Goal: Find specific page/section: Find specific page/section

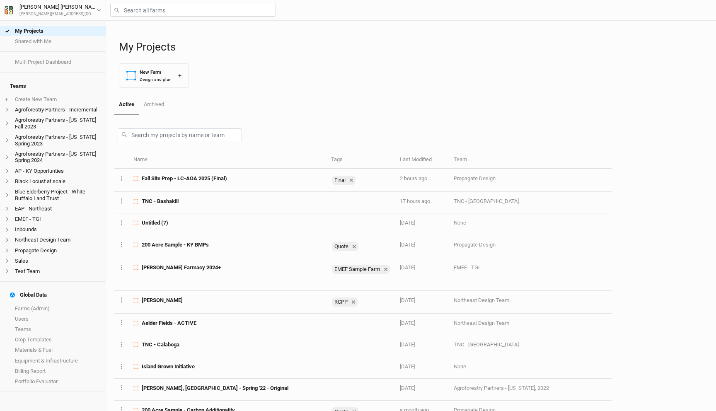
click at [45, 291] on h4 "Global Data" at bounding box center [53, 295] width 96 height 17
click at [45, 303] on link "Farms (Admin)" at bounding box center [53, 308] width 106 height 10
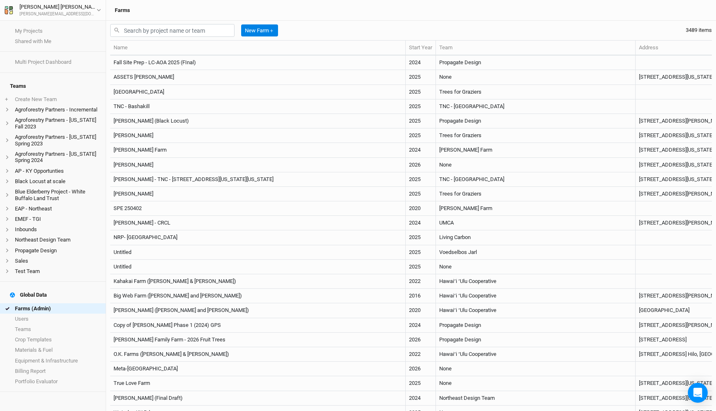
click at [389, 27] on div "New Farm ＋ 3489 items" at bounding box center [410, 30] width 601 height 19
click at [52, 118] on li "Agroforestry Partners - [US_STATE] Fall 2023" at bounding box center [53, 123] width 106 height 17
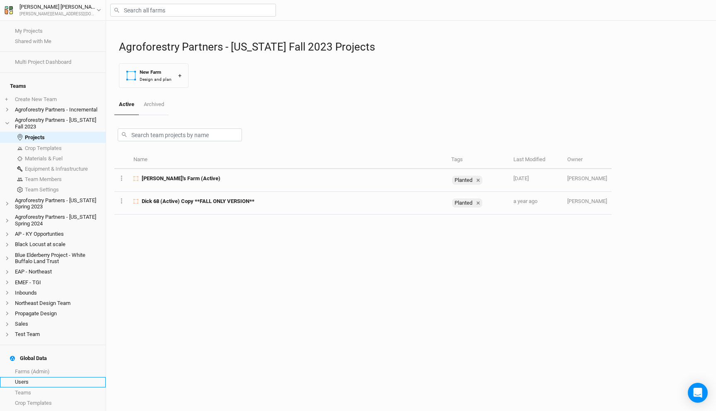
click at [36, 377] on link "Users" at bounding box center [53, 382] width 106 height 10
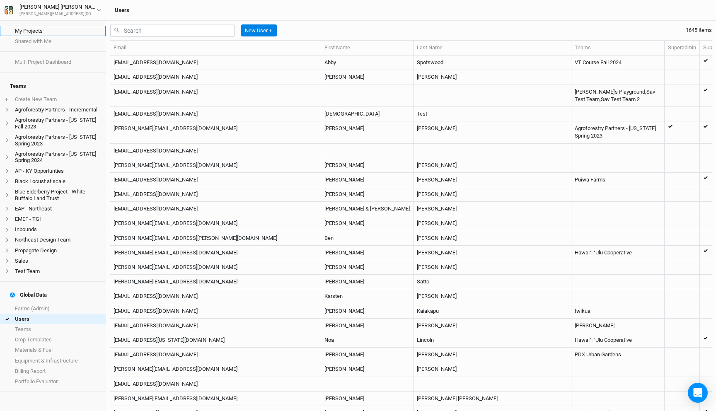
click at [36, 29] on link "My Projects" at bounding box center [53, 31] width 106 height 10
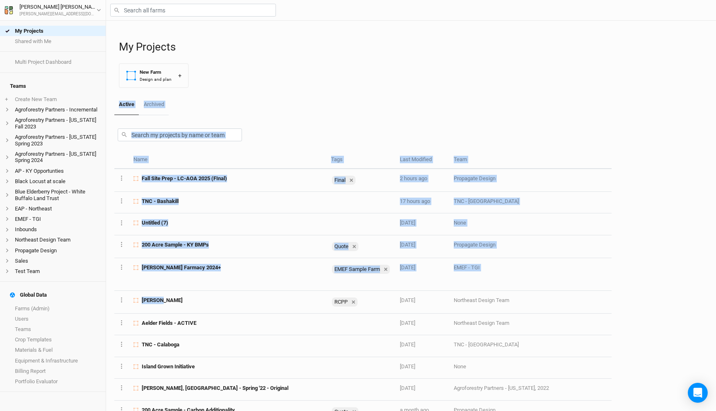
drag, startPoint x: 193, startPoint y: 299, endPoint x: 339, endPoint y: 78, distance: 265.3
click at [339, 78] on div "My Projects New Farm Design and plan + Active Archived Name Tags Last Modified …" at bounding box center [410, 216] width 601 height 390
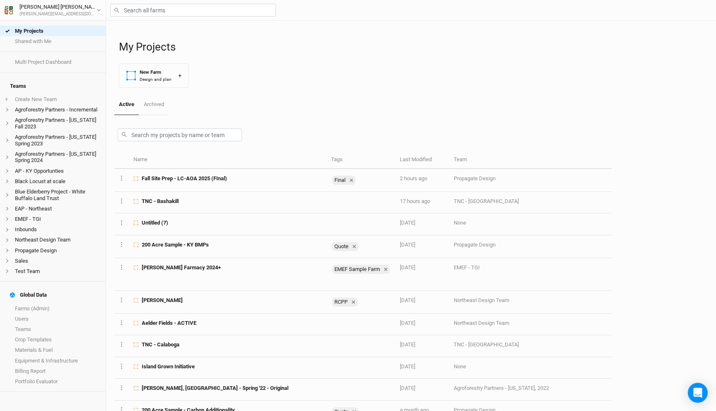
click at [312, 89] on div "My Projects New Farm Design and plan +" at bounding box center [413, 58] width 589 height 74
click at [173, 8] on input "text" at bounding box center [193, 10] width 166 height 13
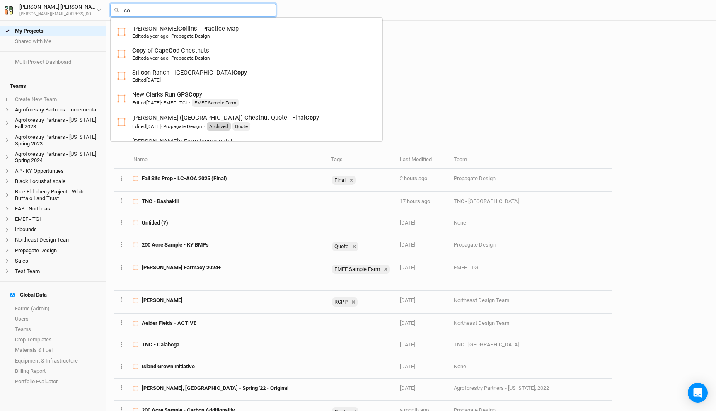
type input "cof"
type input "[PERSON_NAME]"
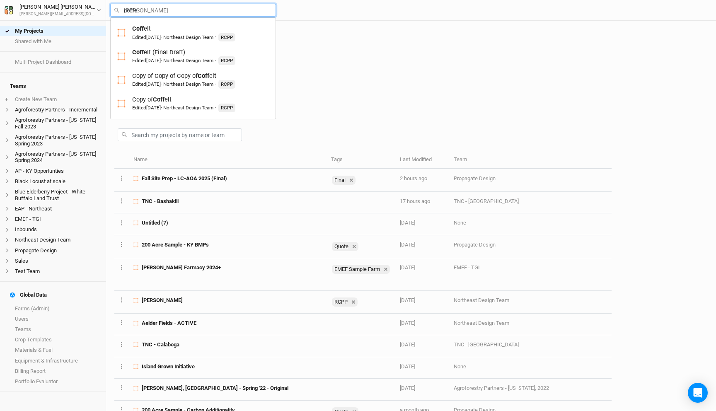
type input "[PERSON_NAME]"
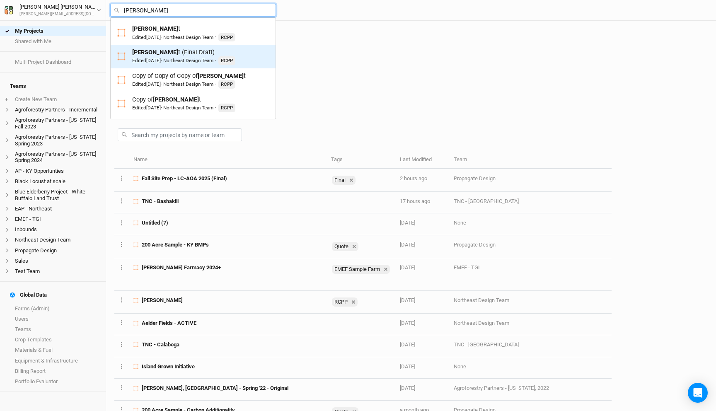
click at [175, 55] on div "[PERSON_NAME] t (Final Draft) Edited [DATE] · Northeast Design Team · RCPP" at bounding box center [183, 56] width 103 height 17
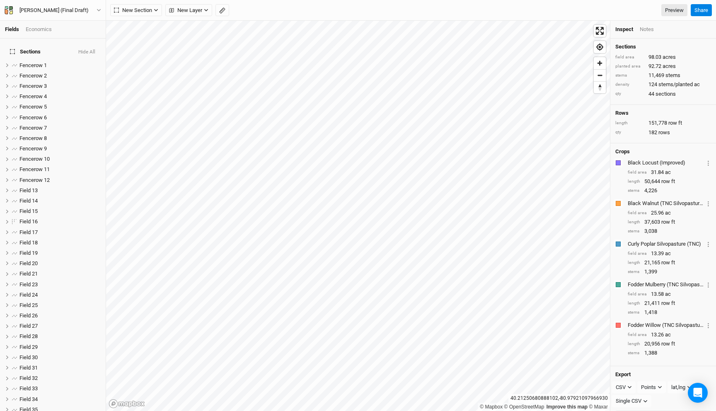
scroll to position [253, 0]
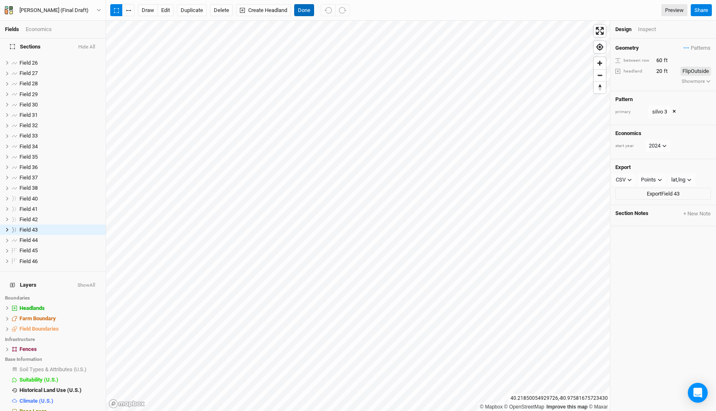
click at [302, 8] on button "Done" at bounding box center [304, 10] width 20 height 12
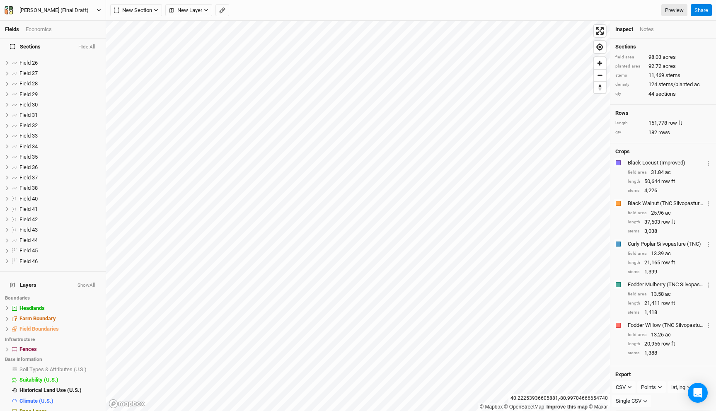
click at [87, 10] on button "[PERSON_NAME] (Final Draft)" at bounding box center [52, 10] width 97 height 9
click at [75, 24] on button "Back" at bounding box center [68, 23] width 65 height 11
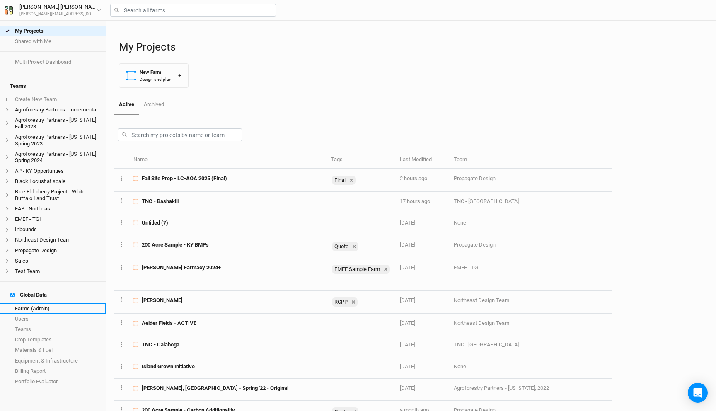
click at [31, 303] on link "Farms (Admin)" at bounding box center [53, 308] width 106 height 10
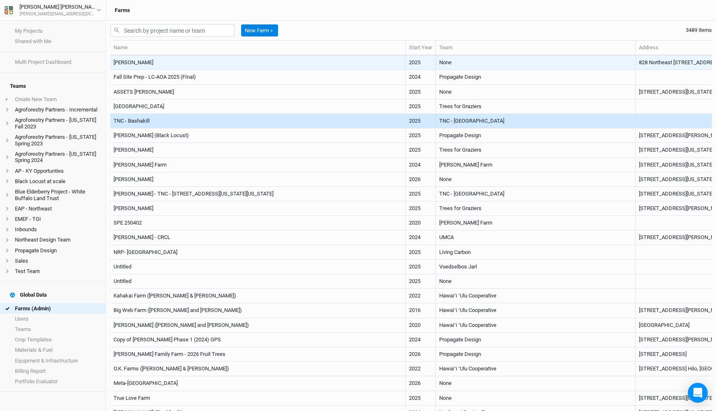
click at [316, 63] on td "[PERSON_NAME]" at bounding box center [257, 63] width 295 height 14
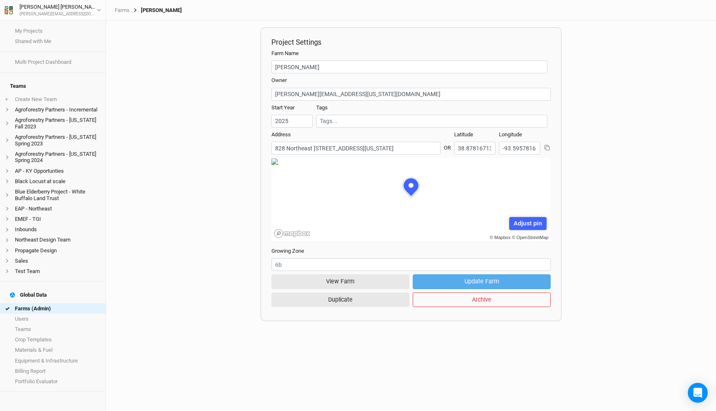
scroll to position [41, 126]
click at [349, 280] on button "View Farm" at bounding box center [340, 281] width 138 height 14
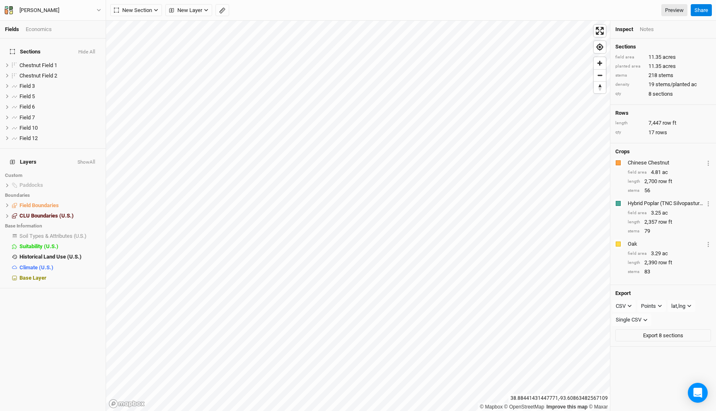
click at [67, 5] on div "[PERSON_NAME] Back Project Settings User settings Imperial Metric Keyboard Shor…" at bounding box center [53, 10] width 106 height 21
click at [67, 12] on button "[PERSON_NAME]" at bounding box center [52, 10] width 97 height 9
click at [7, 183] on icon at bounding box center [7, 185] width 5 height 5
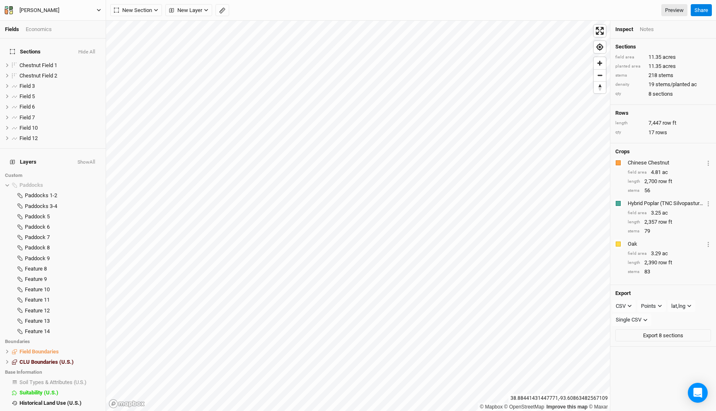
click at [73, 6] on button "[PERSON_NAME]" at bounding box center [52, 10] width 97 height 9
click at [69, 18] on button "Back" at bounding box center [68, 23] width 65 height 11
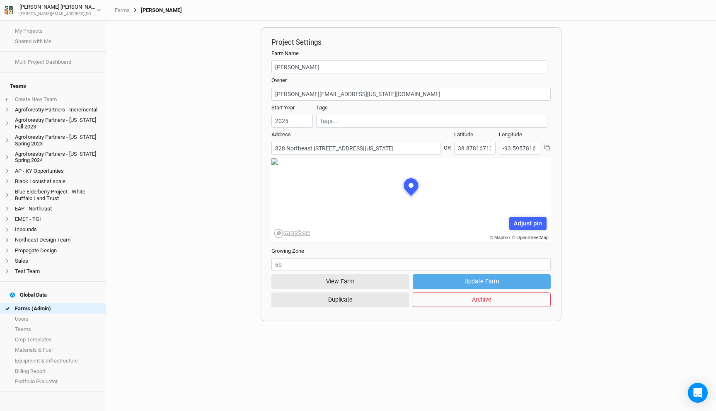
scroll to position [41, 126]
click at [58, 303] on link "Farms (Admin)" at bounding box center [53, 308] width 106 height 10
